Goal: Check status: Check status

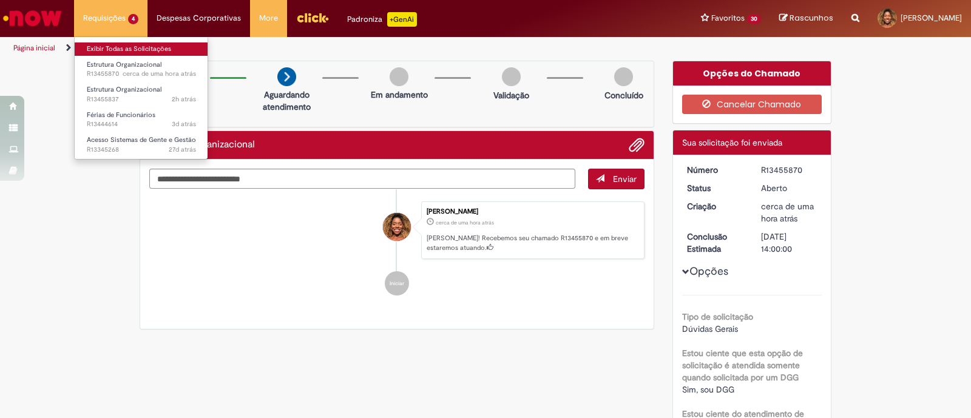
click at [101, 53] on link "Exibir Todas as Solicitações" at bounding box center [142, 48] width 134 height 13
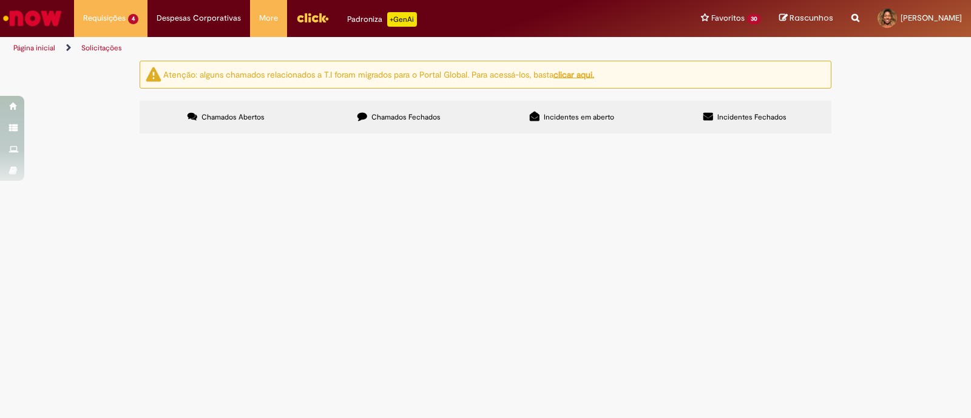
click at [0, 0] on span "Time boa tarde, tudo bem? Poderiam me ajudar com esse ajuste de férias por favo…" at bounding box center [0, 0] width 0 height 0
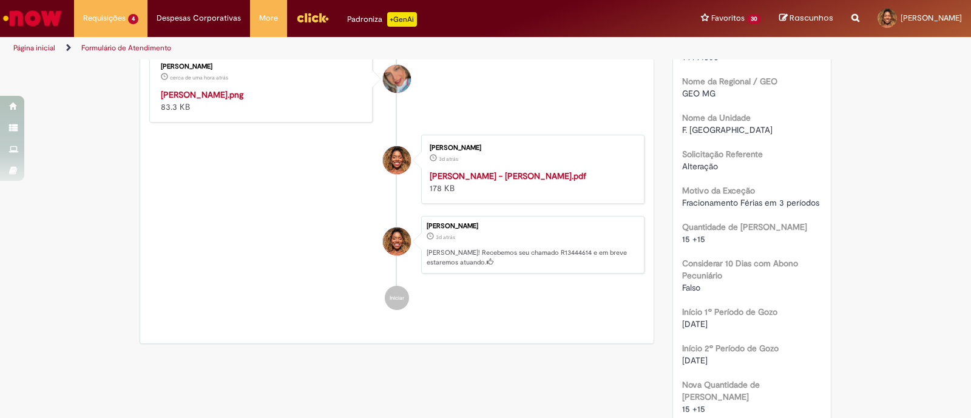
scroll to position [531, 0]
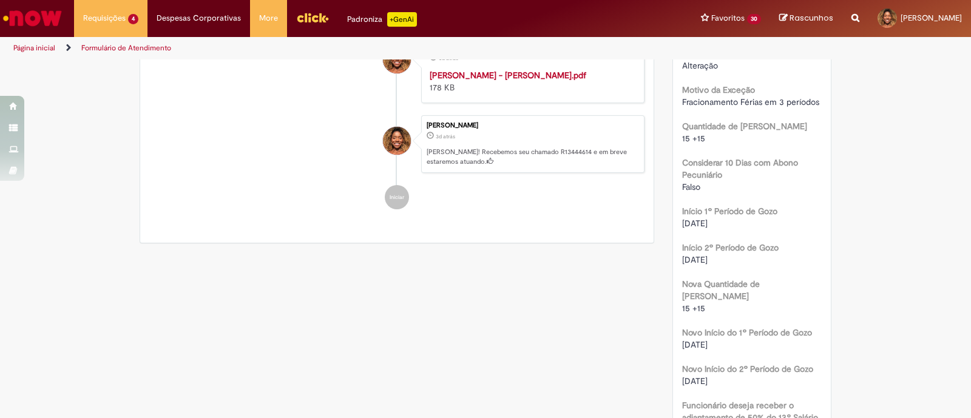
click at [469, 81] on strong "Termo Férias - Leo Passos.pdf" at bounding box center [508, 75] width 157 height 11
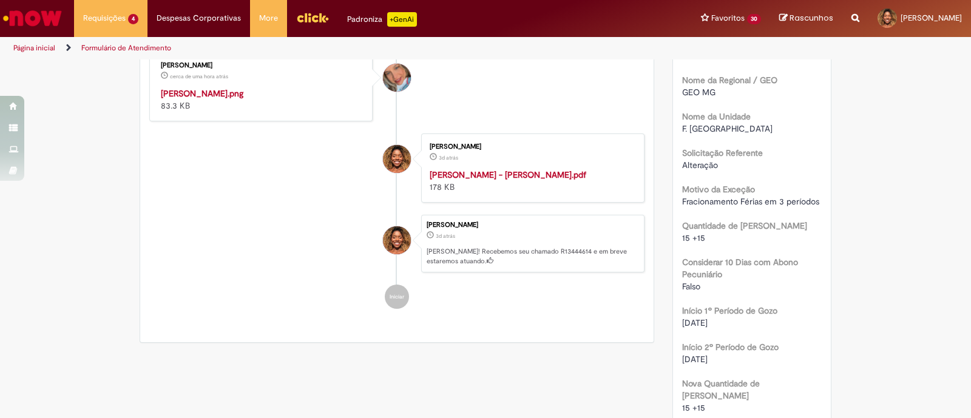
scroll to position [379, 0]
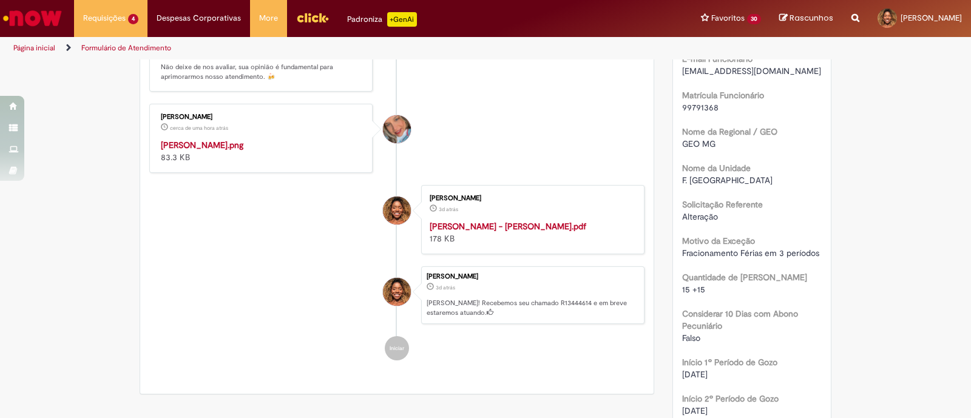
click at [216, 139] on img "Histórico de tíquete" at bounding box center [262, 139] width 202 height 0
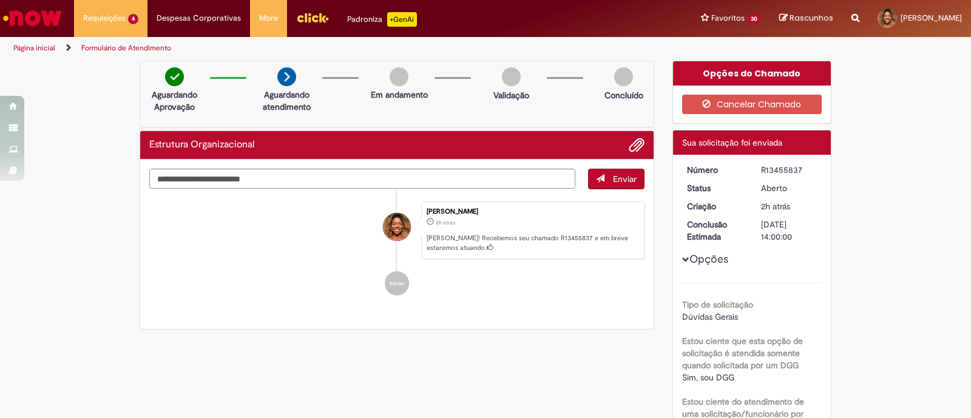
click at [474, 302] on div "Verificar Código de Barras Aguardando Aprovação Aguardando atendimento Em andam…" at bounding box center [486, 388] width 710 height 654
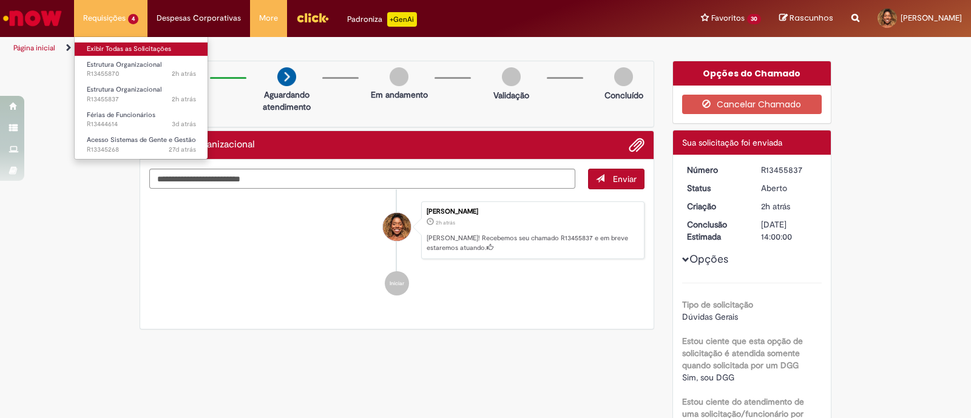
click at [112, 44] on link "Exibir Todas as Solicitações" at bounding box center [142, 48] width 134 height 13
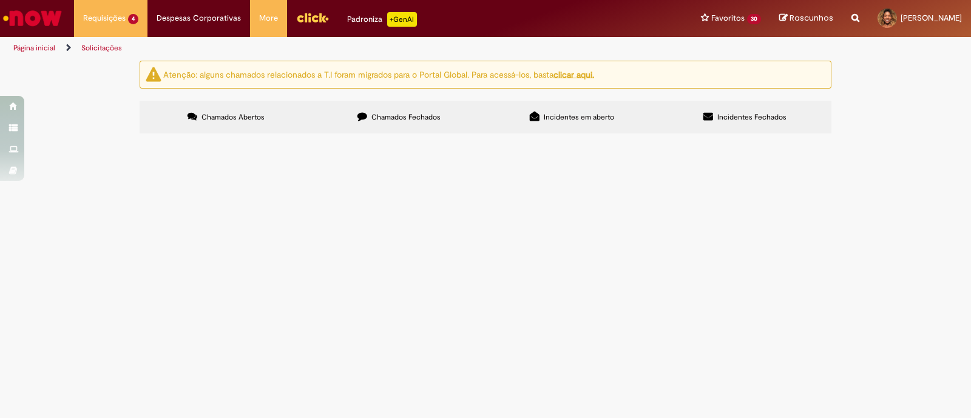
drag, startPoint x: 179, startPoint y: 216, endPoint x: 151, endPoint y: 214, distance: 28.0
click at [0, 0] on td "R13455870" at bounding box center [0, 0] width 0 height 0
drag, startPoint x: 191, startPoint y: 268, endPoint x: 149, endPoint y: 264, distance: 42.0
click at [0, 0] on td "R13455837" at bounding box center [0, 0] width 0 height 0
copy span "R13455837"
